Goal: Information Seeking & Learning: Learn about a topic

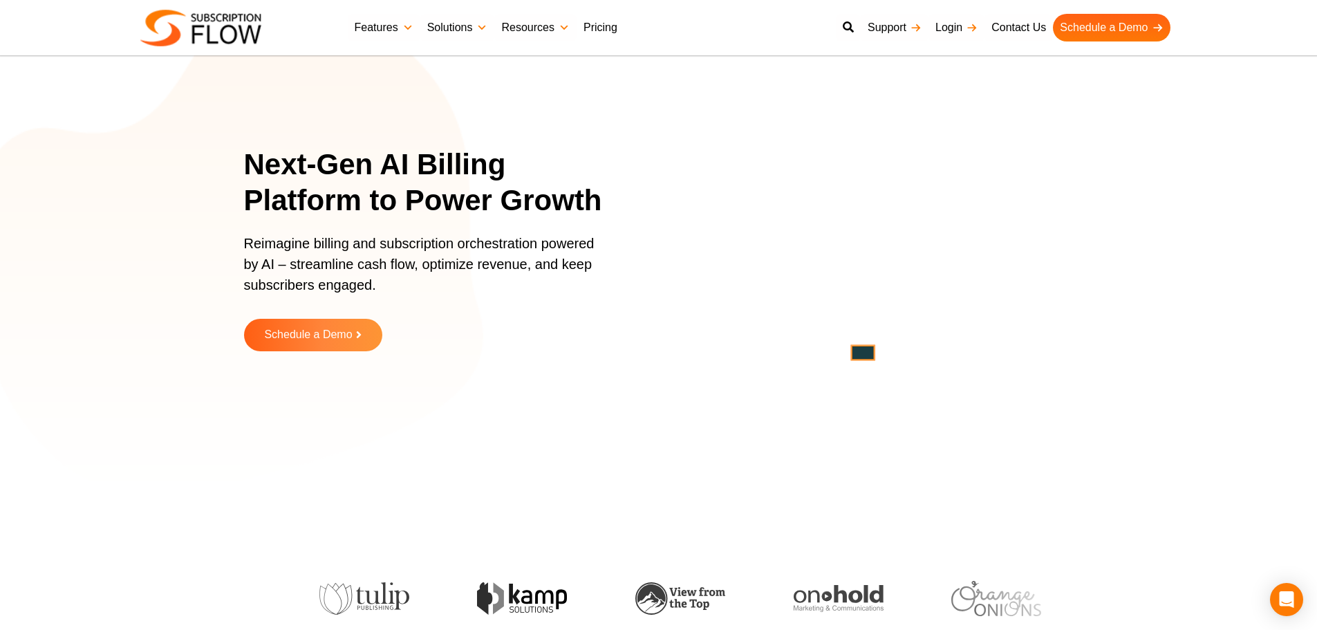
click at [599, 32] on link "Pricing" at bounding box center [601, 28] width 48 height 28
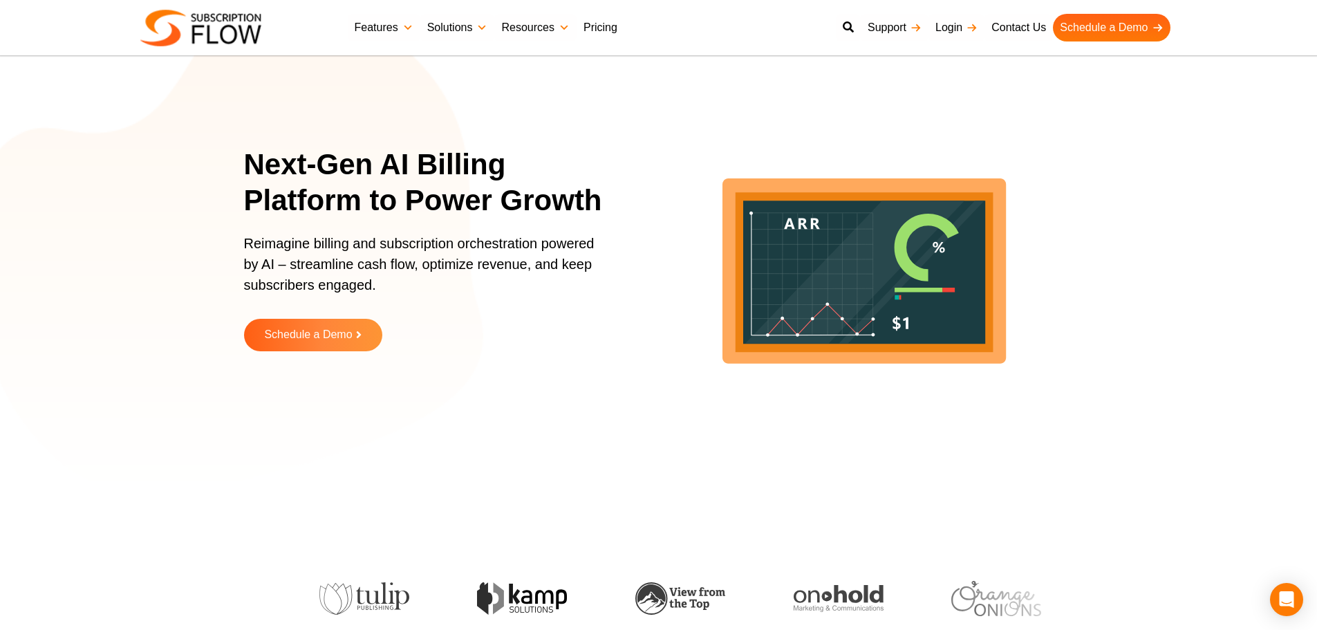
click at [595, 28] on link "Pricing" at bounding box center [601, 28] width 48 height 28
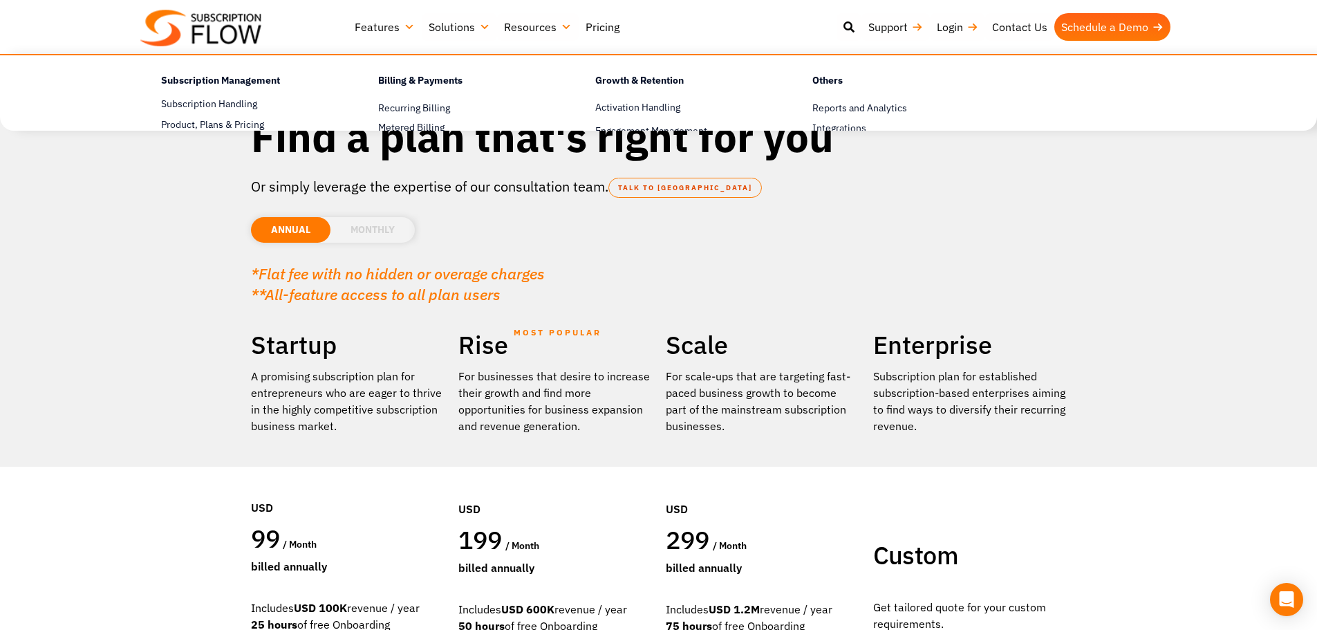
click at [374, 32] on link "Features" at bounding box center [385, 27] width 74 height 28
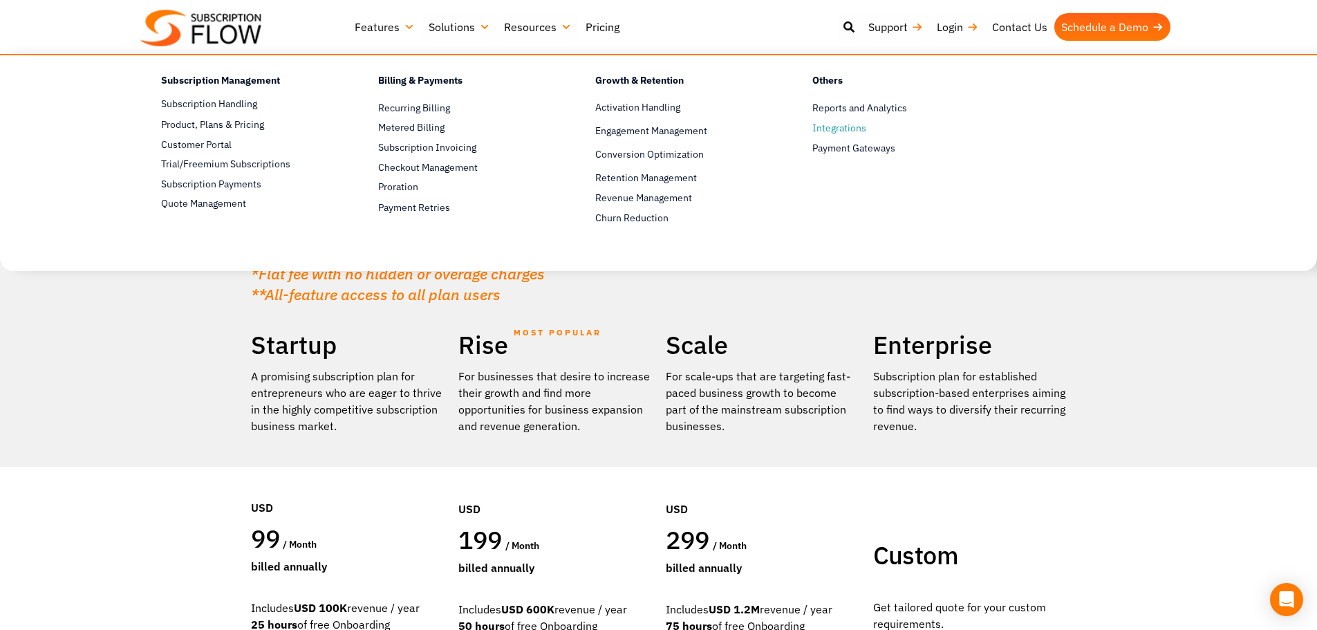
click at [830, 131] on span "Integrations" at bounding box center [839, 128] width 54 height 15
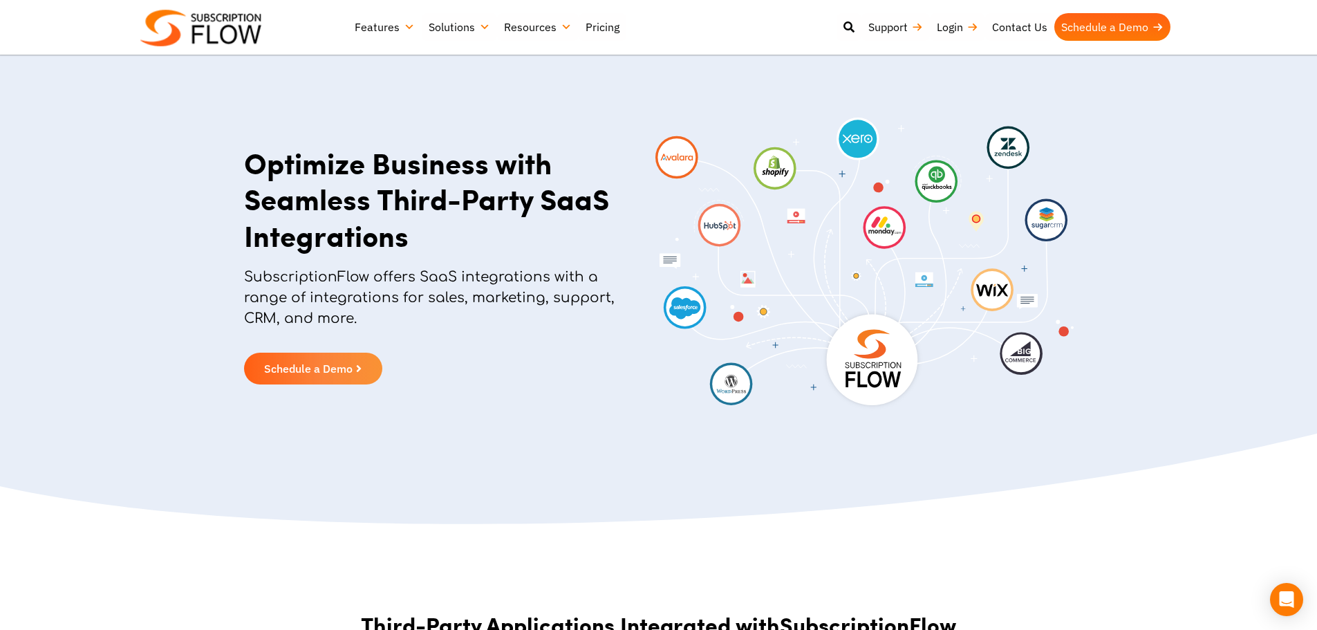
click at [955, 199] on img at bounding box center [864, 265] width 418 height 295
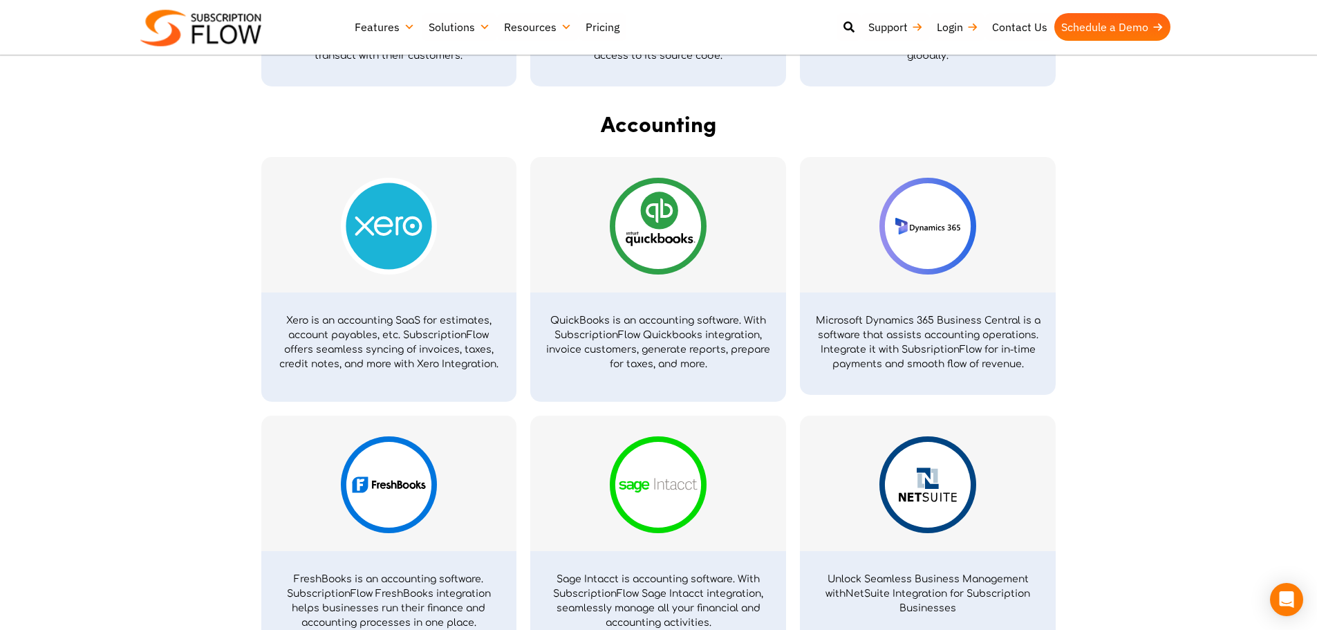
scroll to position [1613, 0]
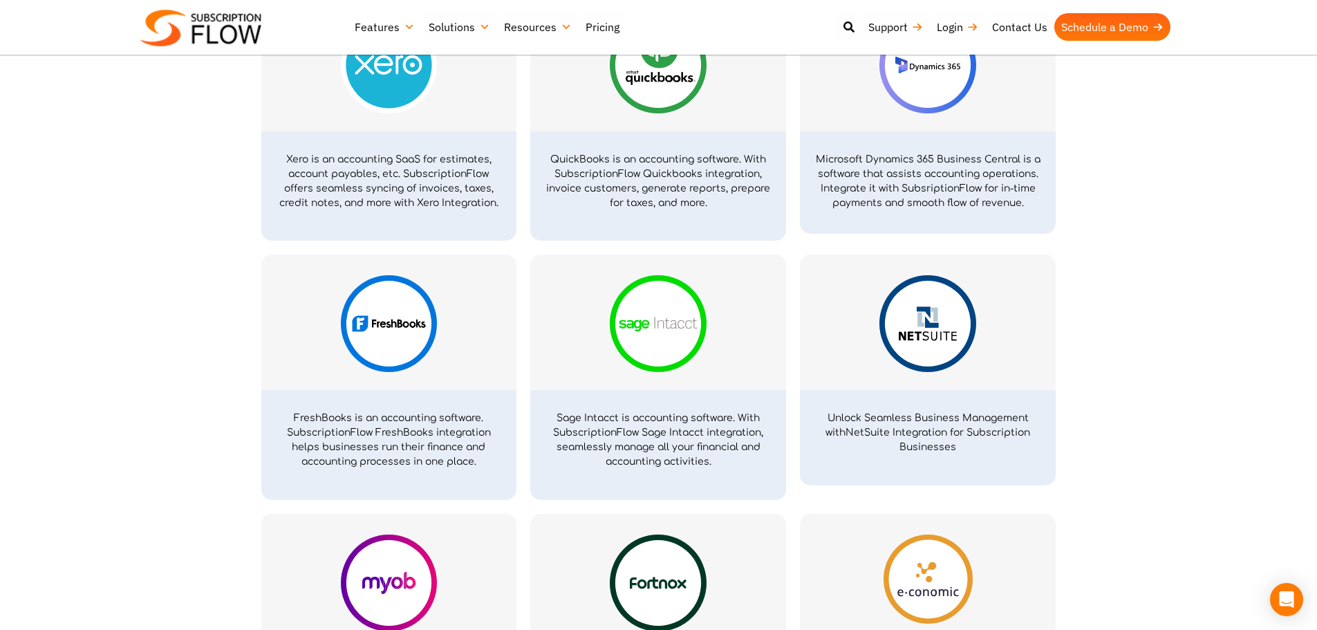
click at [876, 441] on p "Unlock Seamless Business Management with NetSuite Integration for Subscription …" at bounding box center [928, 433] width 228 height 44
click at [879, 419] on span "Unlock Seamless Business Management with" at bounding box center [927, 425] width 203 height 25
click at [568, 367] on div at bounding box center [658, 325] width 242 height 101
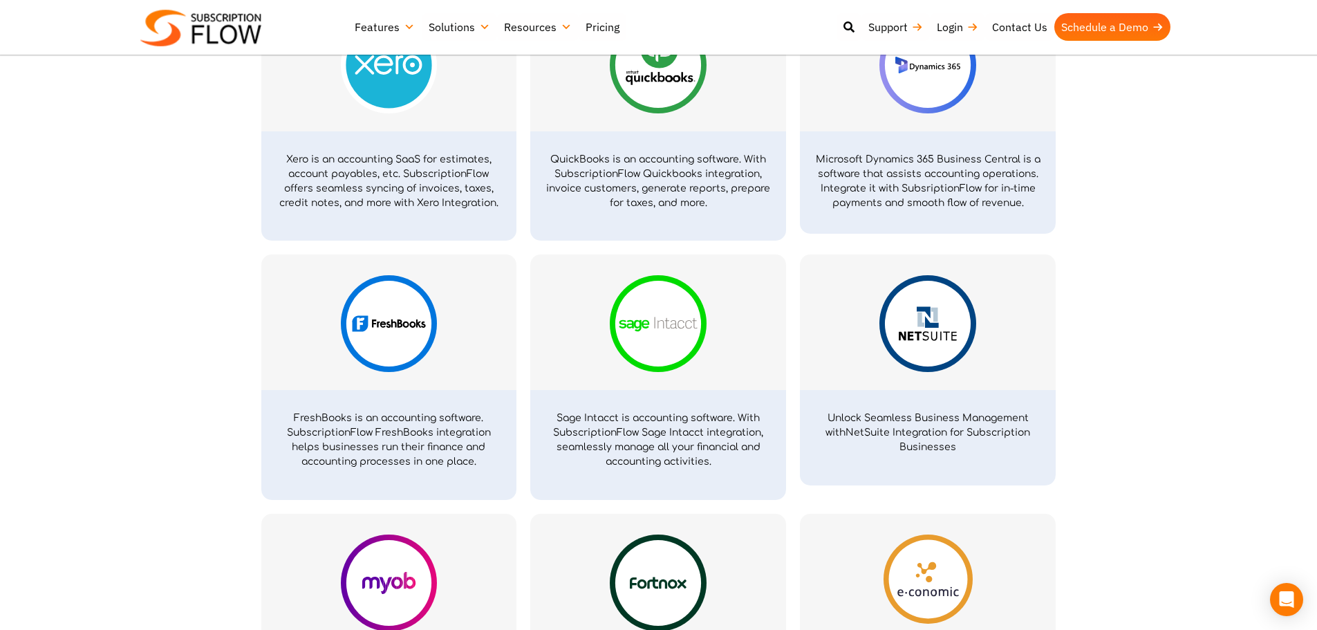
click at [687, 307] on img at bounding box center [658, 323] width 97 height 97
click at [651, 127] on div at bounding box center [658, 64] width 256 height 136
click at [655, 104] on img at bounding box center [658, 65] width 97 height 97
click at [651, 108] on img at bounding box center [658, 65] width 97 height 97
click at [919, 105] on img at bounding box center [927, 65] width 97 height 97
